Goal: Find specific page/section

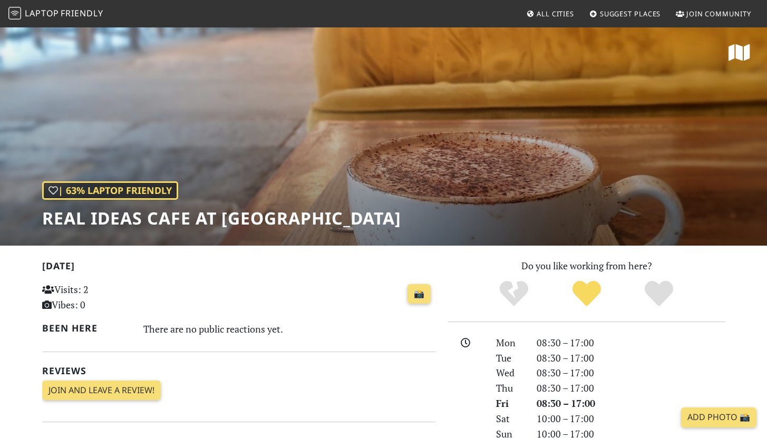
scroll to position [65, 0]
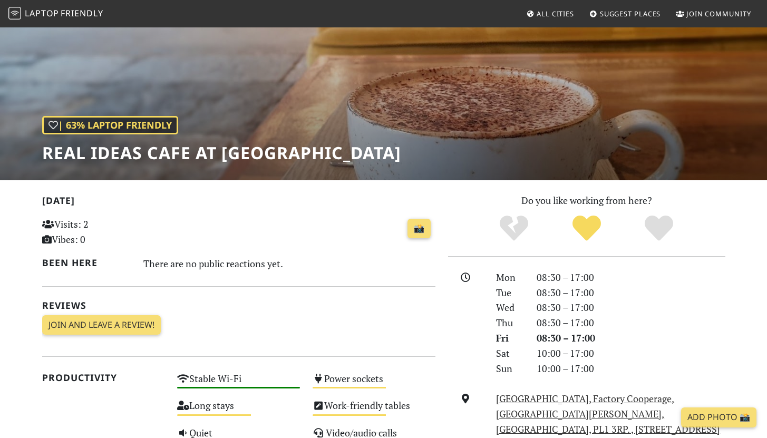
click at [111, 156] on h1 "Real Ideas Cafe at [GEOGRAPHIC_DATA]" at bounding box center [221, 153] width 359 height 20
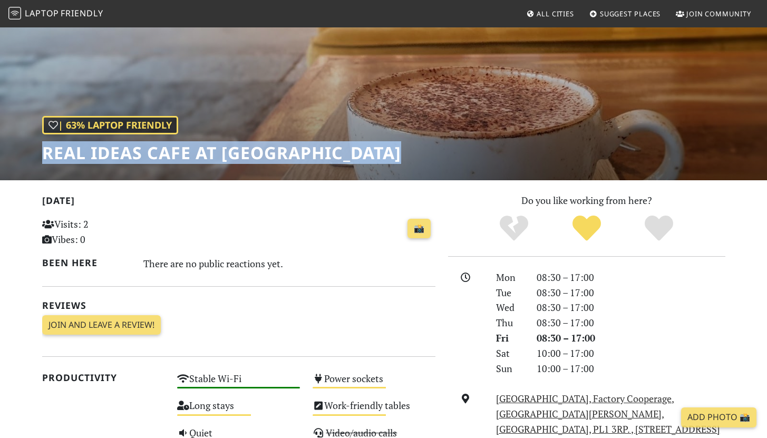
click at [111, 156] on h1 "Real Ideas Cafe at [GEOGRAPHIC_DATA]" at bounding box center [221, 153] width 359 height 20
copy div "Real Ideas Cafe at [GEOGRAPHIC_DATA]"
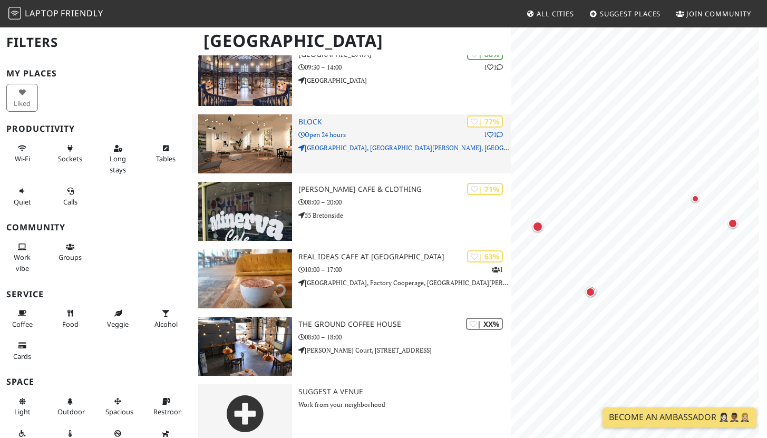
scroll to position [123, 0]
